Goal: Information Seeking & Learning: Learn about a topic

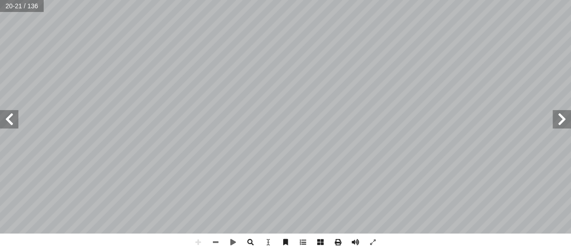
click at [402, 84] on html "الصفحة الرئيسية الصف الأول الصف الثاني الصف الثالث الصف الرابع الصف الخامس الصف…" at bounding box center [285, 42] width 571 height 84
click at [12, 117] on span at bounding box center [9, 119] width 18 height 18
click at [182, 241] on div "18 فائدة � ل � هم و ّ ل � و أ � ِ اه ّ اللاتفية � ِ قطعة أَمْ ماص � بدني ُ هل ي…" at bounding box center [285, 125] width 571 height 251
click at [418, 84] on html "الصفحة الرئيسية الصف الأول الصف الثاني الصف الثالث الصف الرابع الصف الخامس الصف…" at bounding box center [285, 42] width 571 height 84
click at [201, 240] on span at bounding box center [197, 241] width 17 height 17
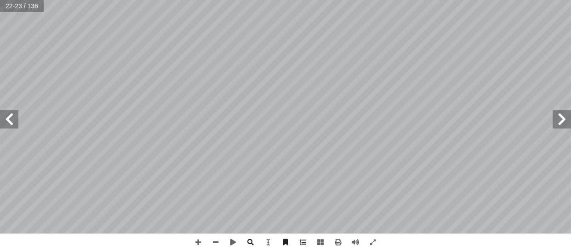
click at [9, 120] on span at bounding box center [9, 119] width 18 height 18
click at [561, 124] on span at bounding box center [562, 119] width 18 height 18
